Goal: Transaction & Acquisition: Purchase product/service

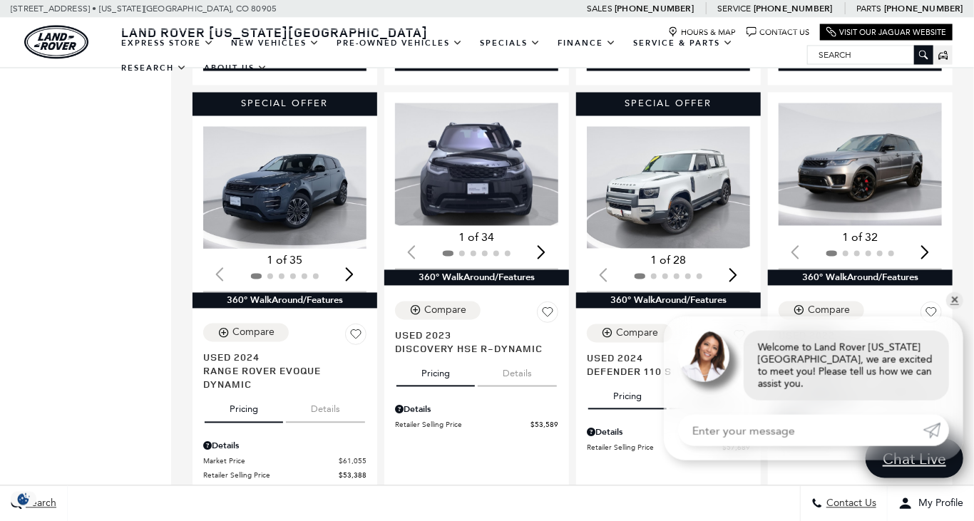
scroll to position [1204, 0]
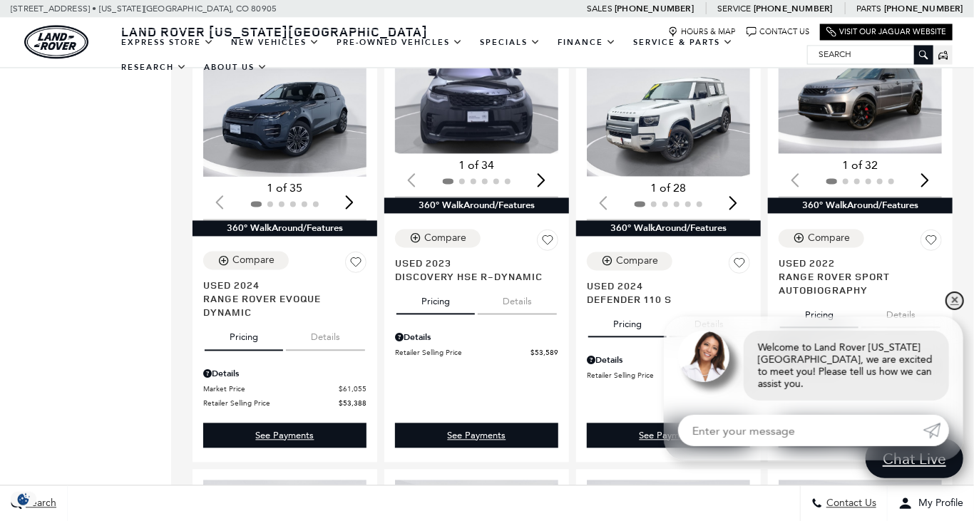
click at [957, 309] on link "✕" at bounding box center [954, 300] width 17 height 17
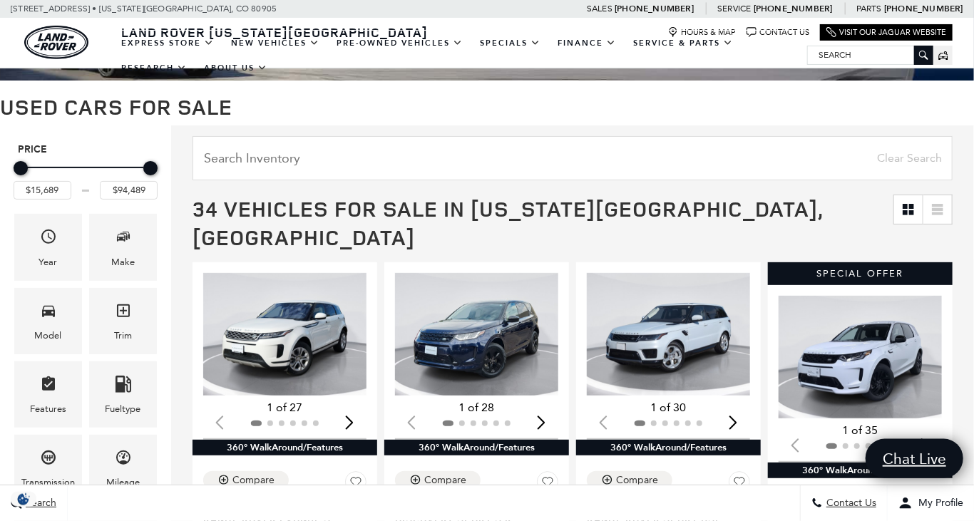
scroll to position [0, 0]
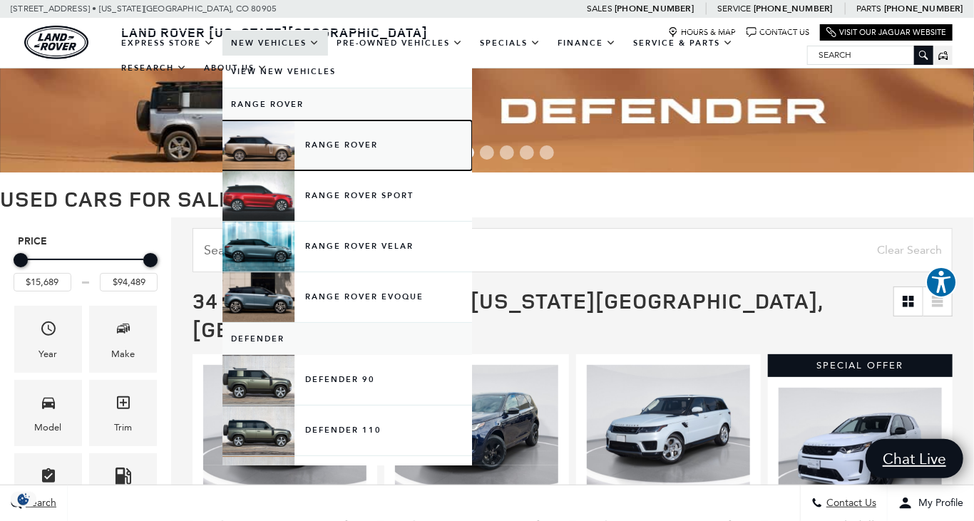
click at [330, 145] on link "Range Rover" at bounding box center [347, 146] width 250 height 50
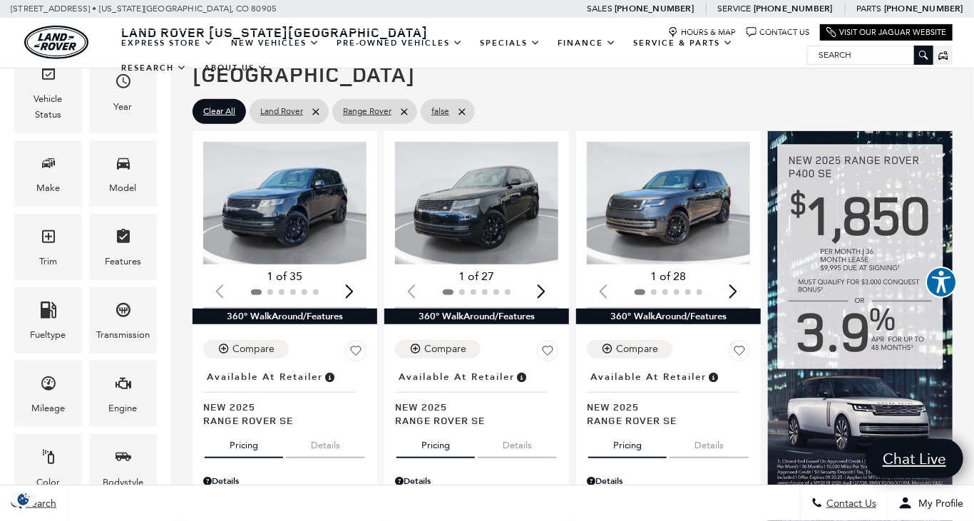
scroll to position [225, 0]
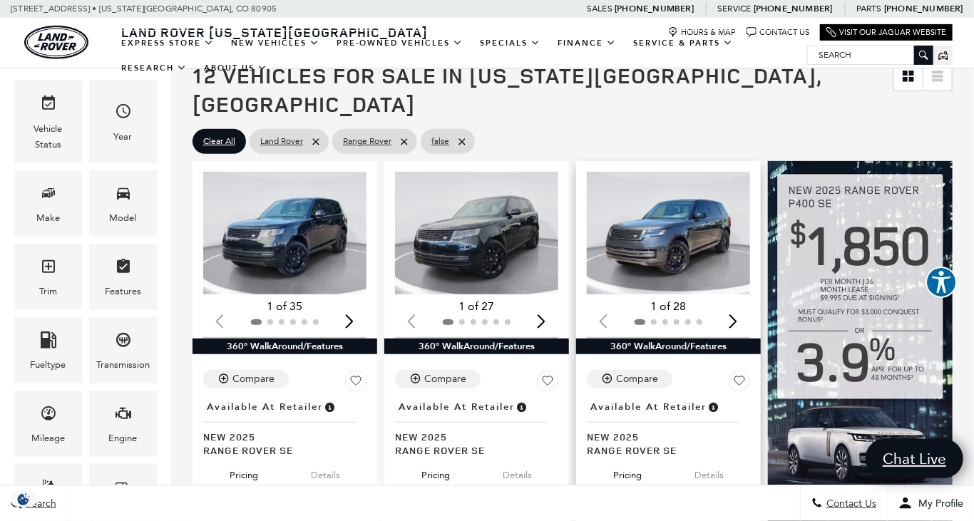
click at [655, 226] on img "1 / 2" at bounding box center [668, 233] width 163 height 123
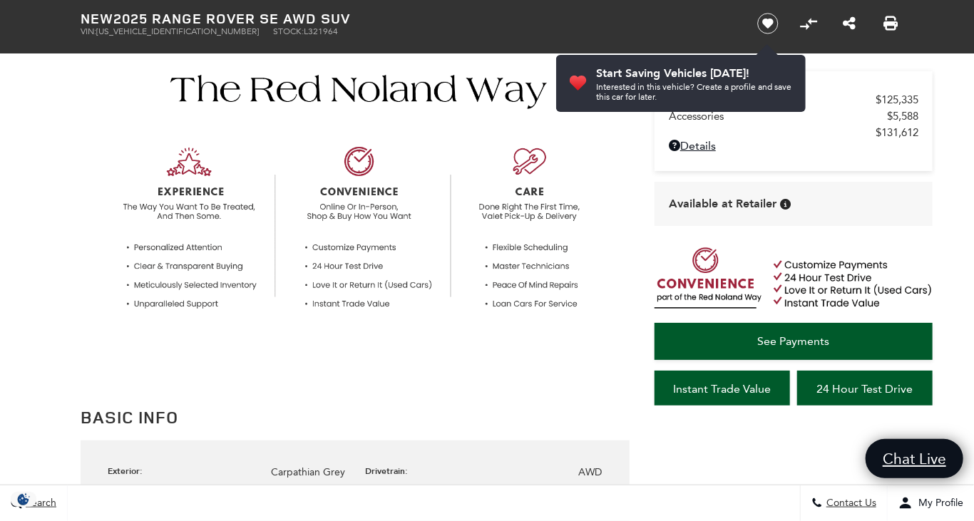
scroll to position [301, 0]
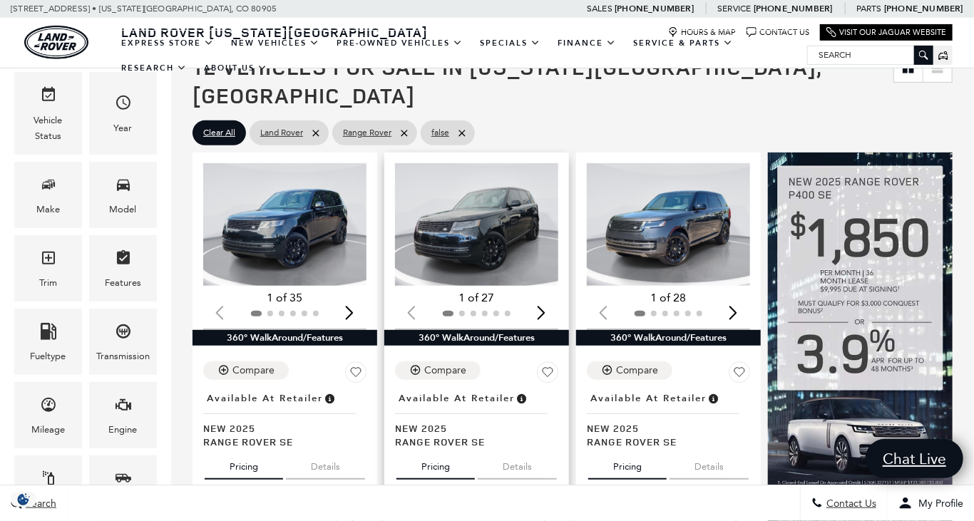
scroll to position [225, 0]
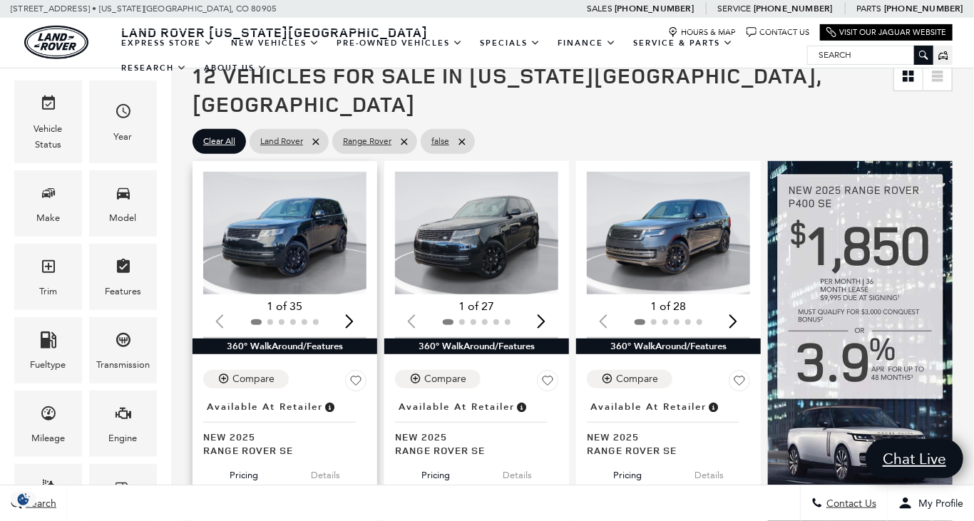
click at [327, 222] on img "1 / 2" at bounding box center [284, 233] width 163 height 123
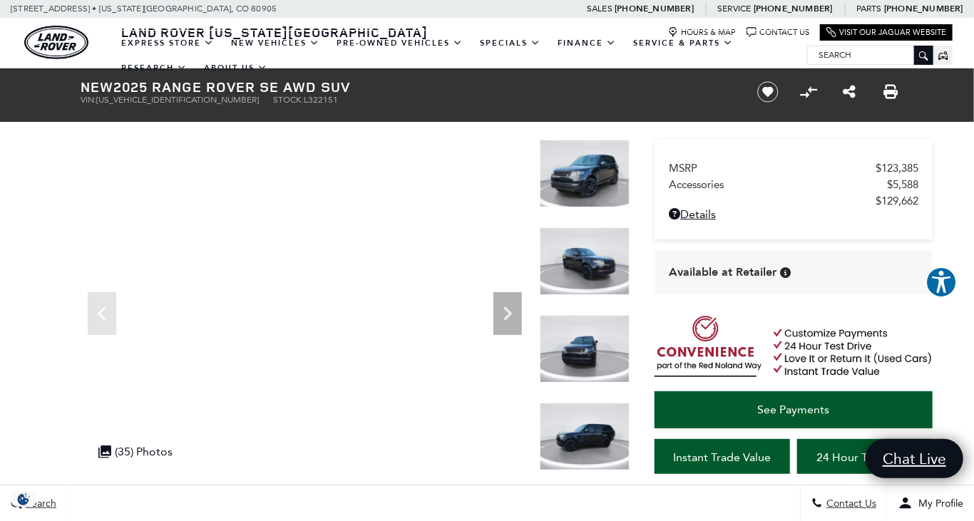
click at [598, 178] on img at bounding box center [585, 174] width 90 height 68
